Goal: Check status: Check status

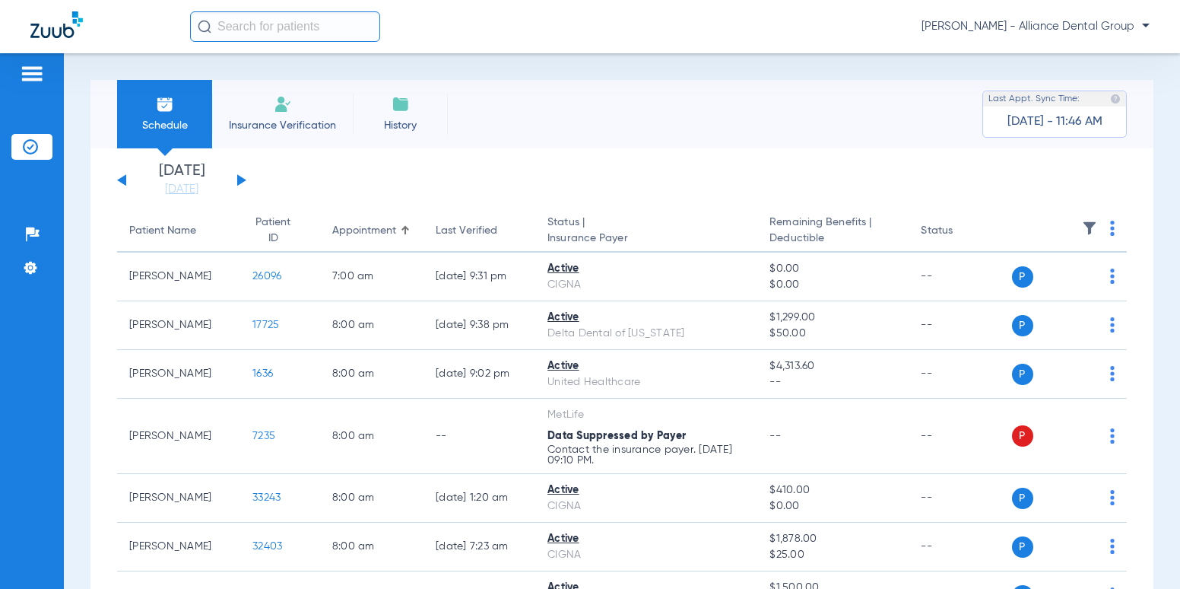
click at [230, 35] on input "text" at bounding box center [285, 26] width 190 height 30
click at [312, 30] on input "text" at bounding box center [285, 26] width 190 height 30
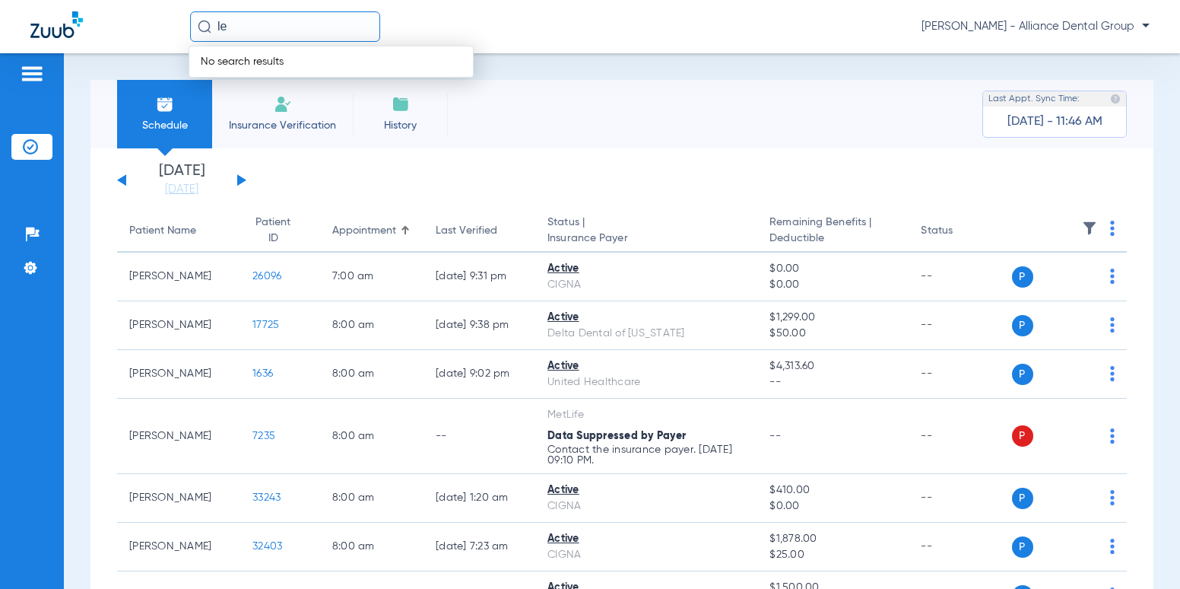
type input "l"
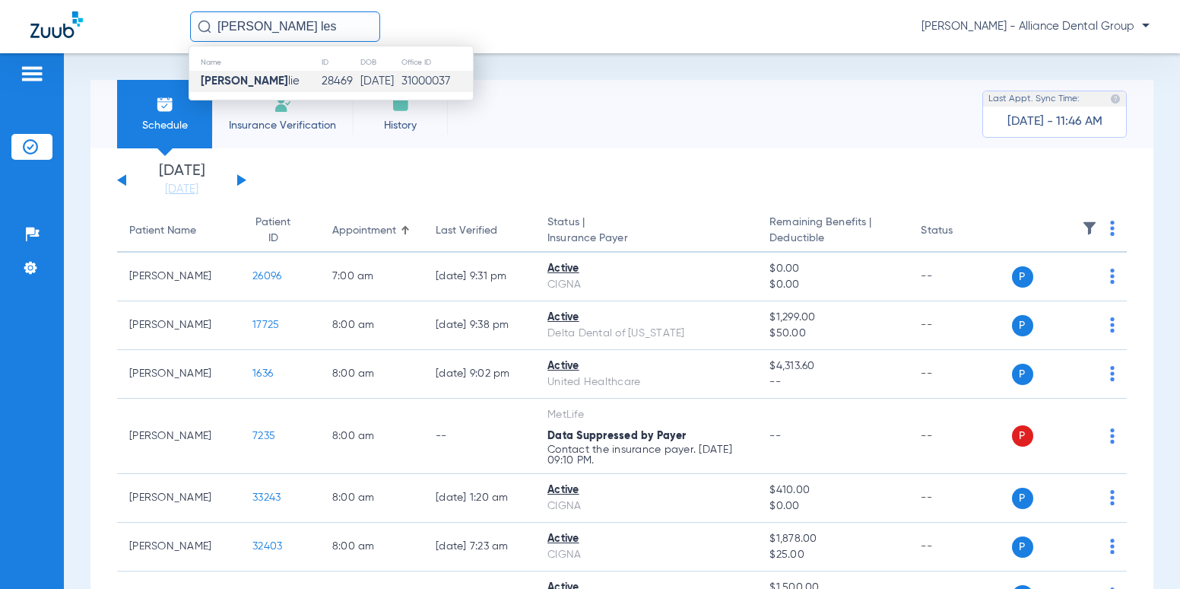
type input "[PERSON_NAME] les"
click at [270, 82] on td "[PERSON_NAME] lie" at bounding box center [255, 81] width 132 height 21
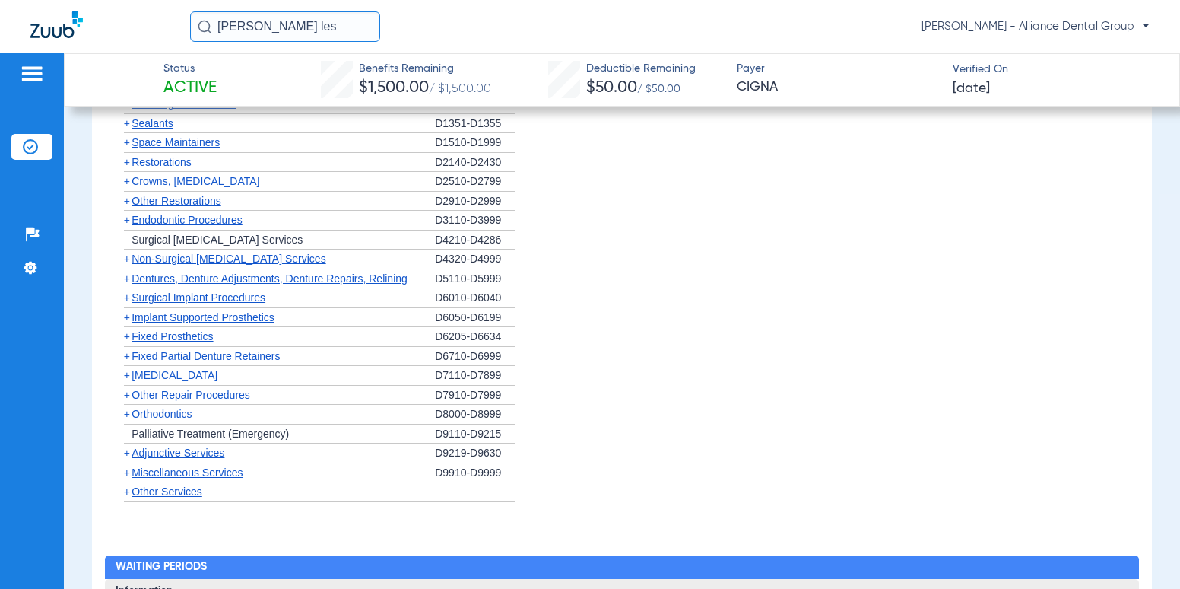
scroll to position [1064, 0]
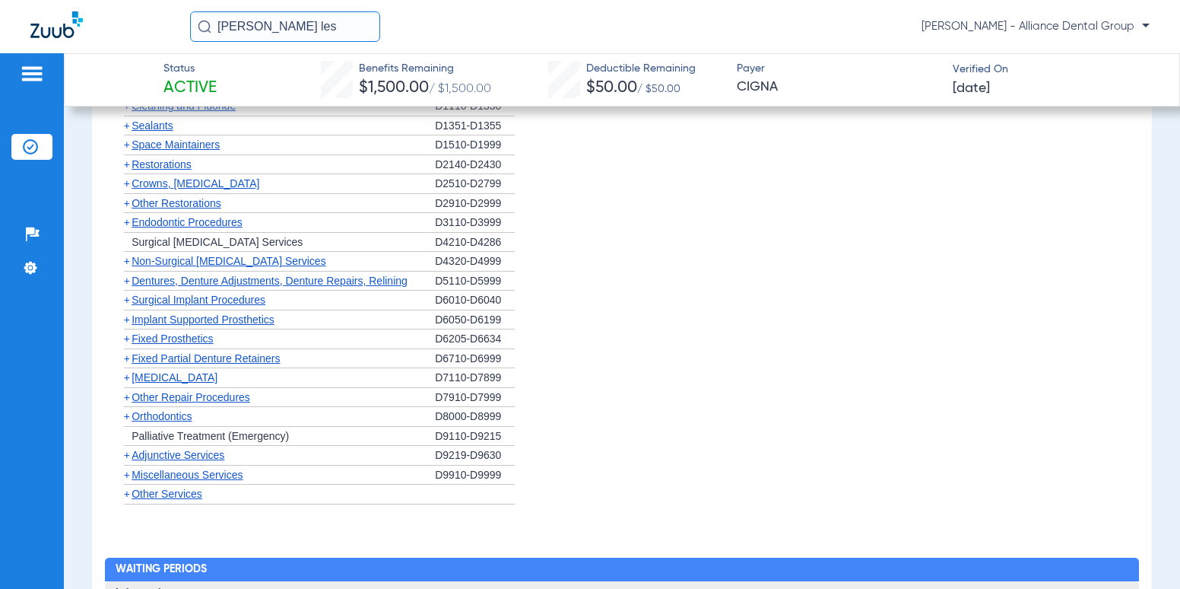
click at [124, 287] on span "+" at bounding box center [127, 280] width 6 height 12
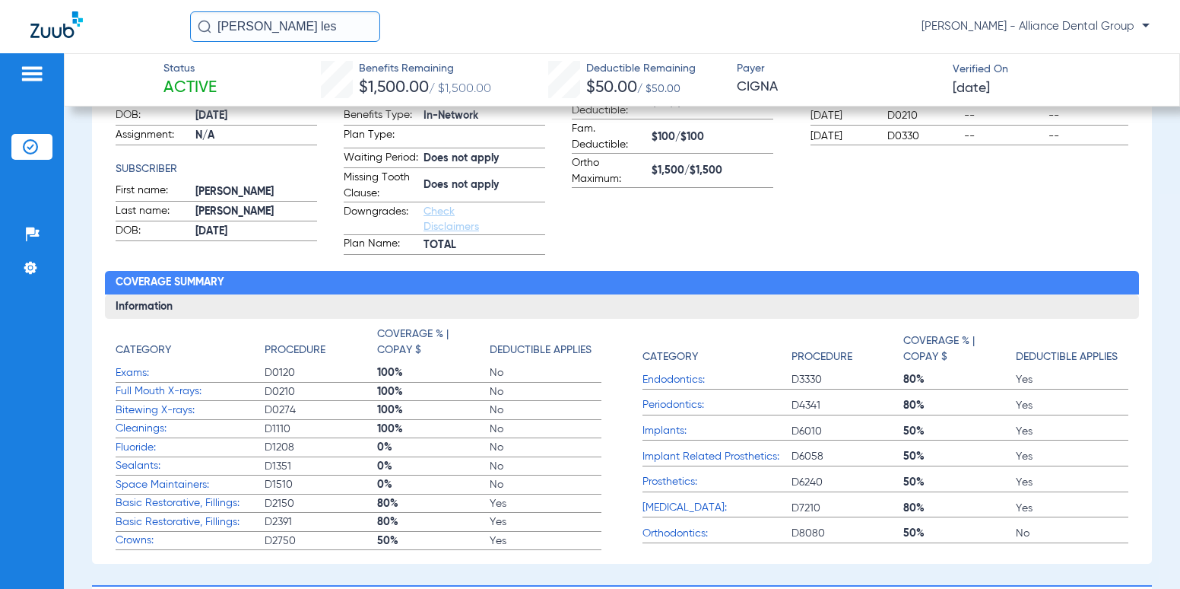
scroll to position [0, 0]
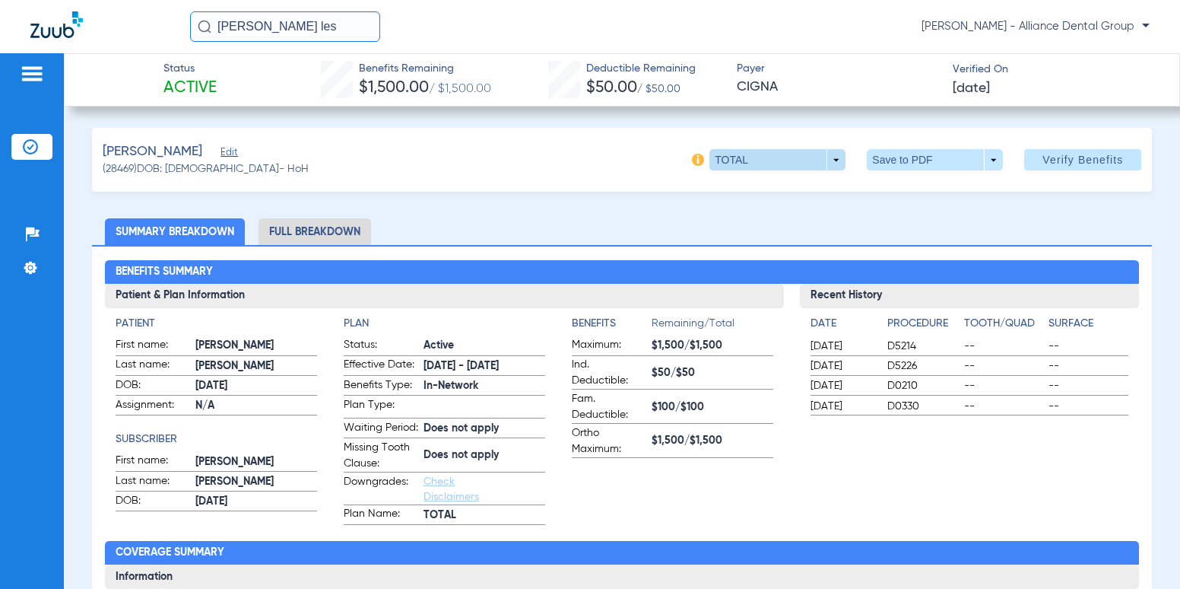
click at [725, 157] on span at bounding box center [777, 159] width 136 height 21
click at [735, 198] on button "TOTAL" at bounding box center [747, 190] width 95 height 30
click at [1042, 158] on span "Verify Benefits" at bounding box center [1082, 160] width 81 height 12
